Goal: Check status

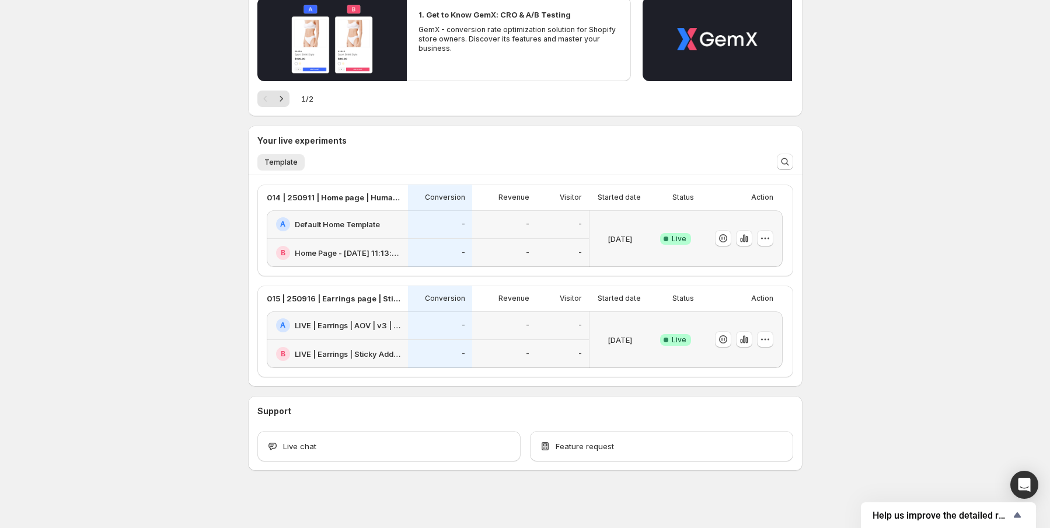
scroll to position [146, 0]
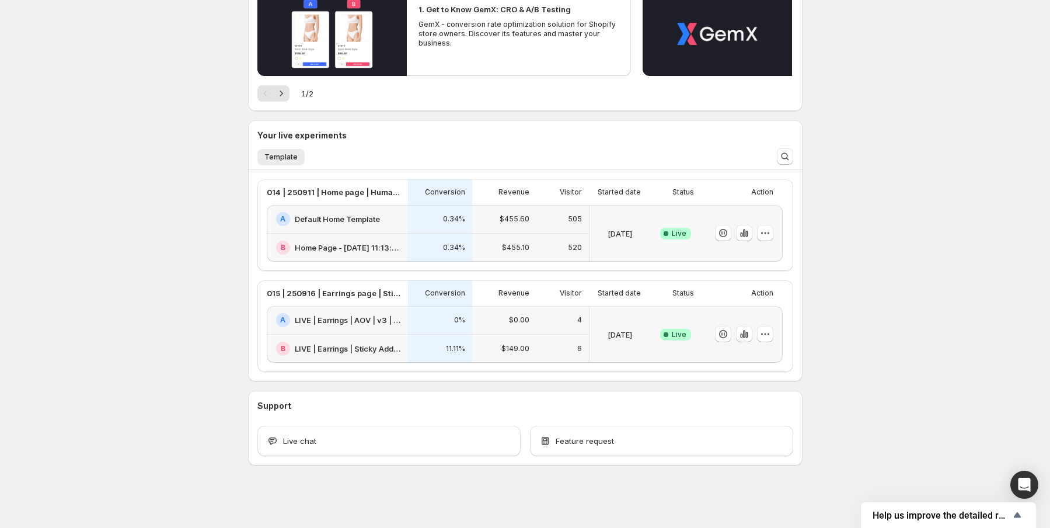
drag, startPoint x: 743, startPoint y: 337, endPoint x: 747, endPoint y: 353, distance: 16.3
click at [747, 353] on div at bounding box center [740, 334] width 68 height 47
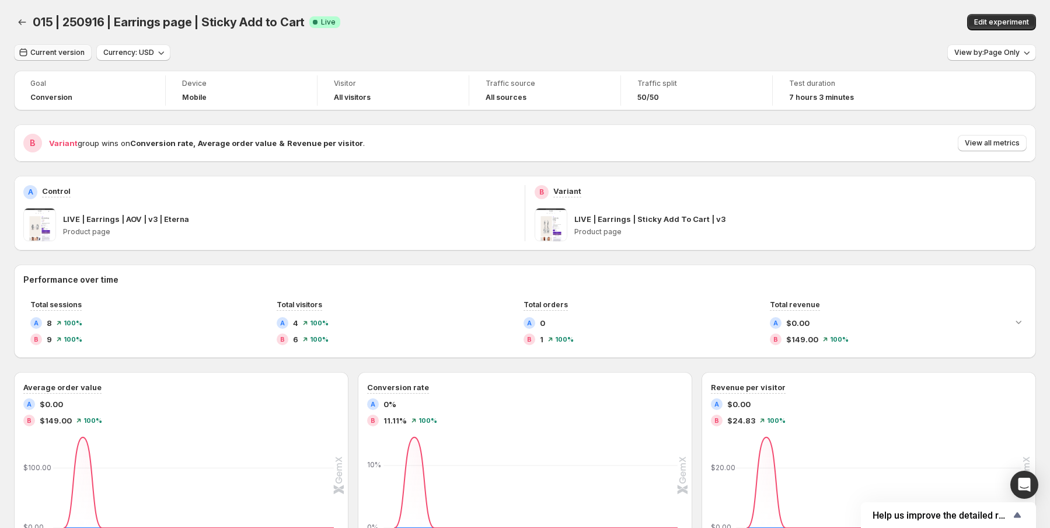
click at [64, 58] on button "Current version" at bounding box center [53, 52] width 78 height 16
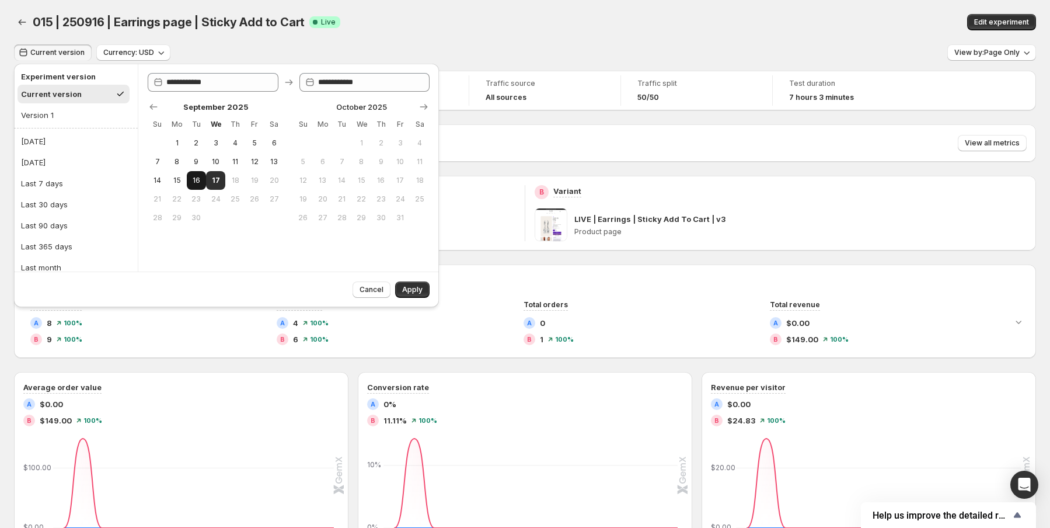
click at [197, 182] on span "16" at bounding box center [197, 180] width 10 height 9
type input "**********"
click at [401, 287] on button "Apply" at bounding box center [412, 289] width 34 height 16
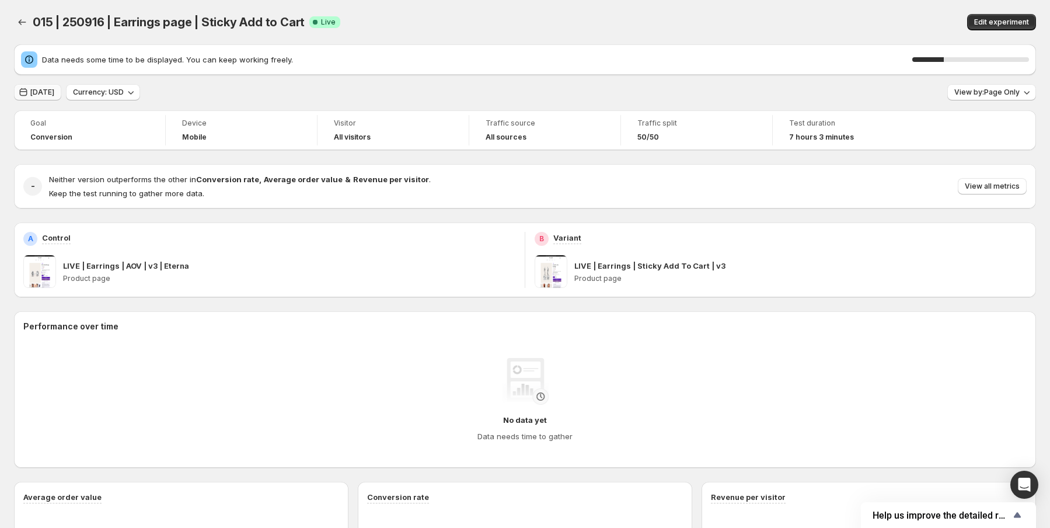
click at [49, 96] on span "[DATE]" at bounding box center [42, 92] width 24 height 9
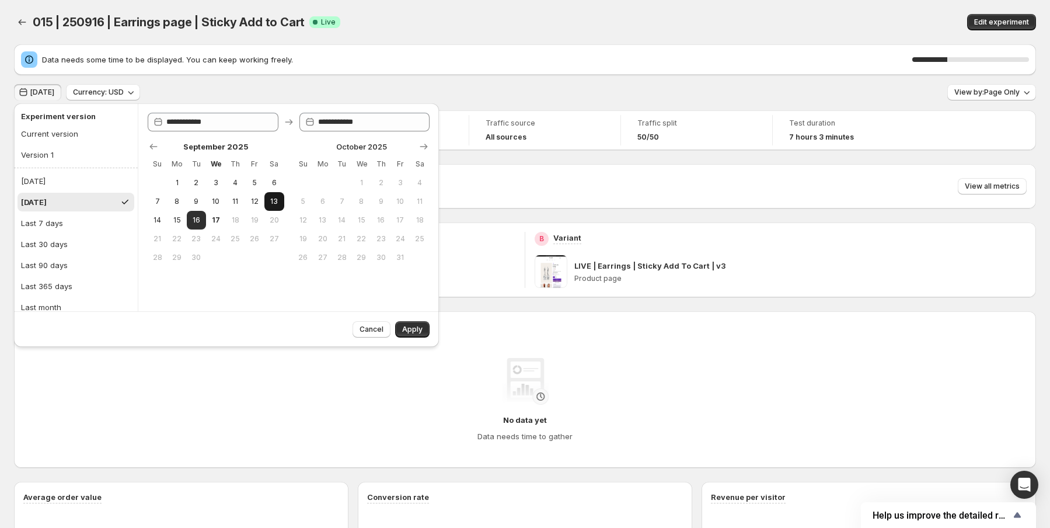
click at [278, 201] on span "13" at bounding box center [274, 201] width 10 height 9
type input "**********"
click at [221, 222] on button "17" at bounding box center [215, 220] width 19 height 19
type input "**********"
click at [417, 333] on span "Apply" at bounding box center [412, 329] width 20 height 9
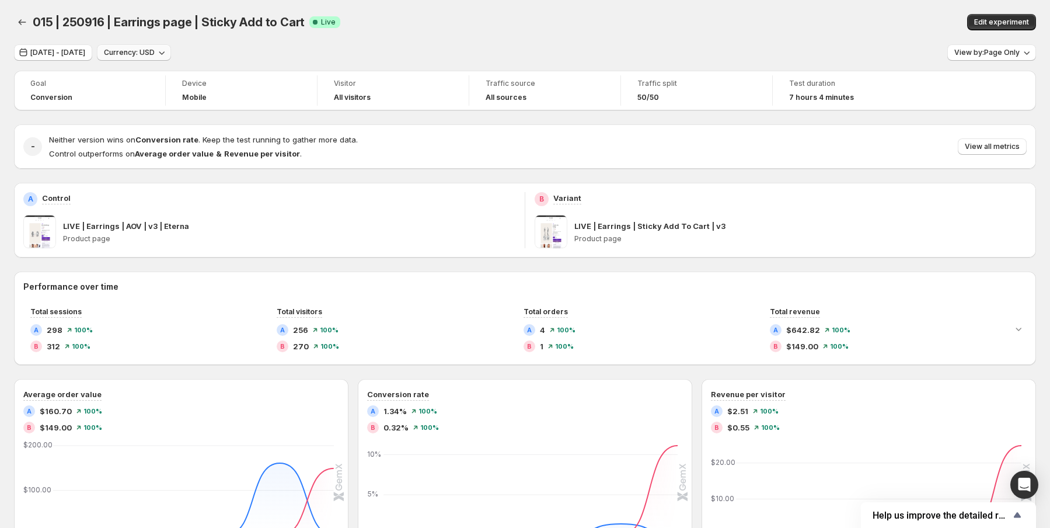
click at [152, 53] on span "Currency: USD" at bounding box center [129, 52] width 51 height 9
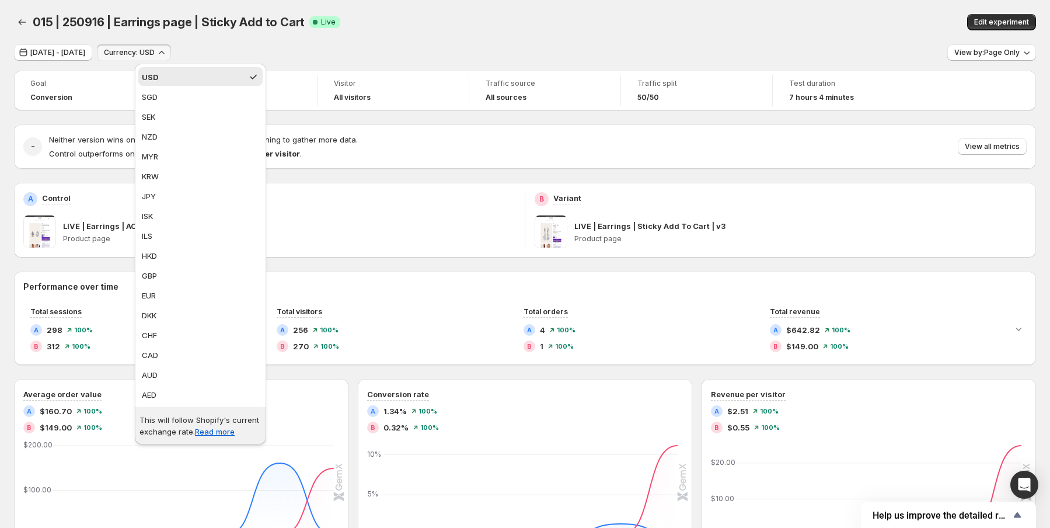
click at [155, 50] on span "Currency: USD" at bounding box center [129, 52] width 51 height 9
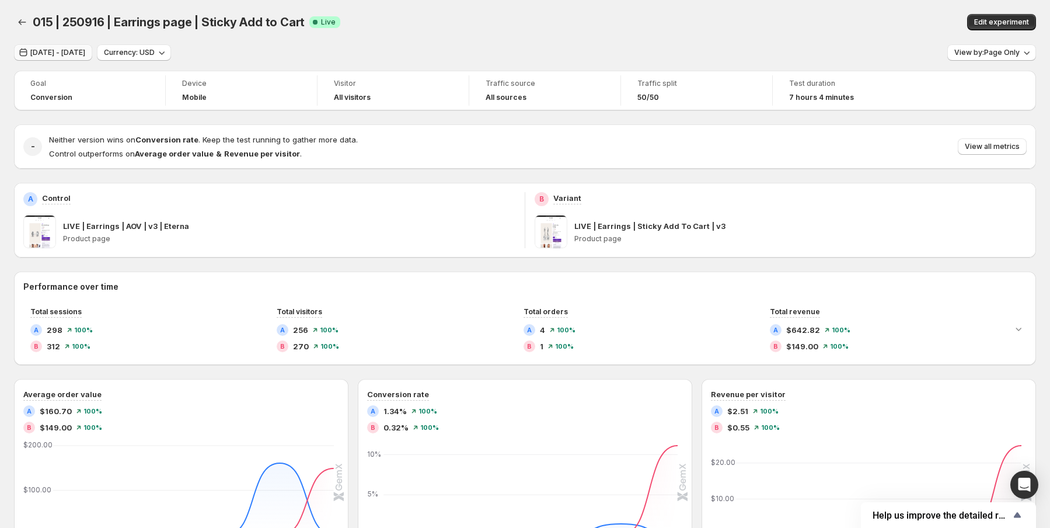
click at [92, 54] on button "[DATE] - [DATE]" at bounding box center [53, 52] width 78 height 16
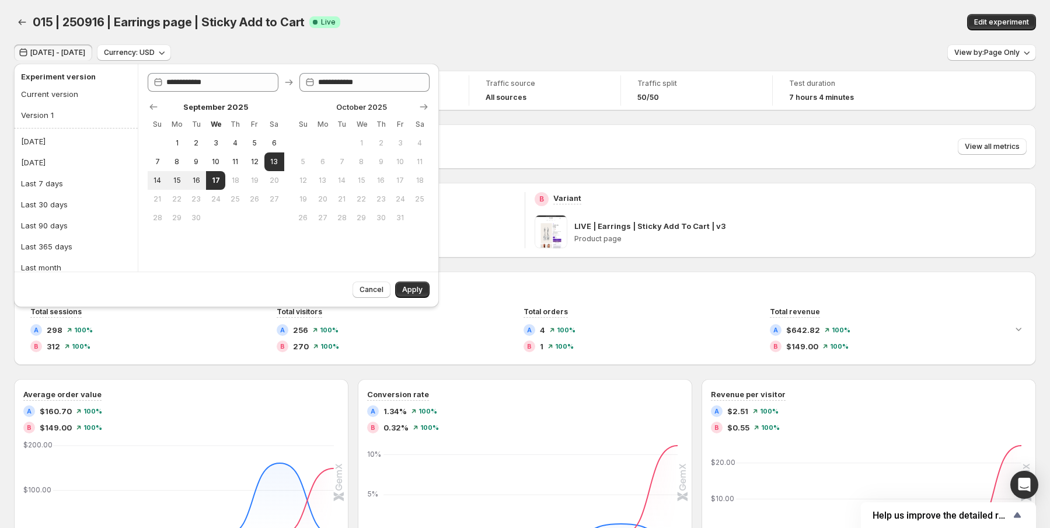
click at [92, 57] on button "[DATE] - [DATE]" at bounding box center [53, 52] width 78 height 16
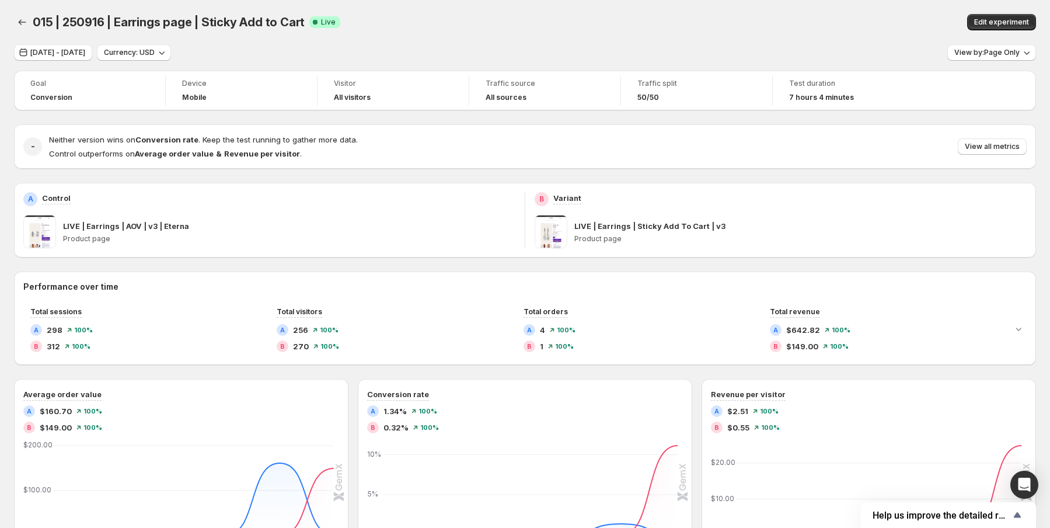
click at [263, 53] on div "[DATE] - [DATE] Currency: USD View by: Page Only" at bounding box center [525, 52] width 1022 height 17
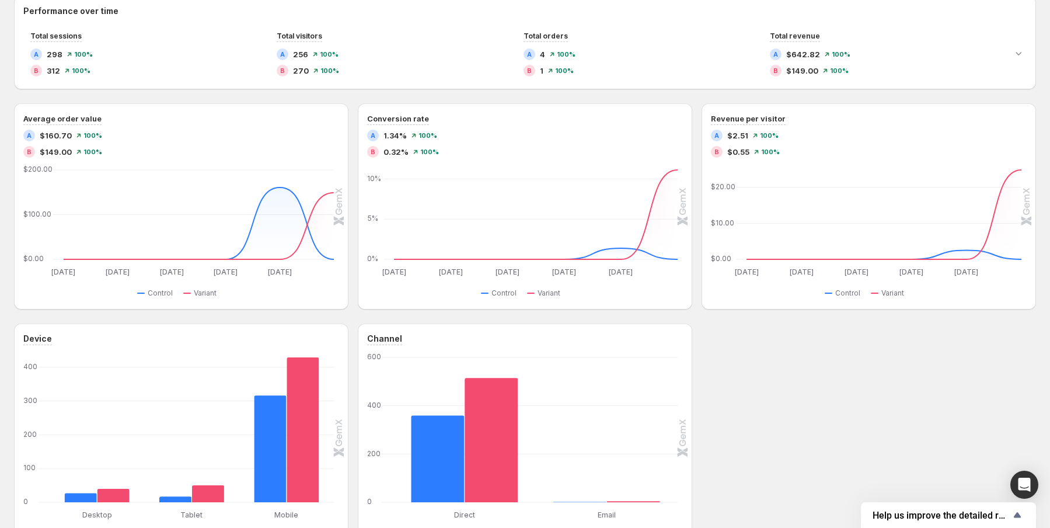
scroll to position [270, 0]
